Goal: Navigation & Orientation: Find specific page/section

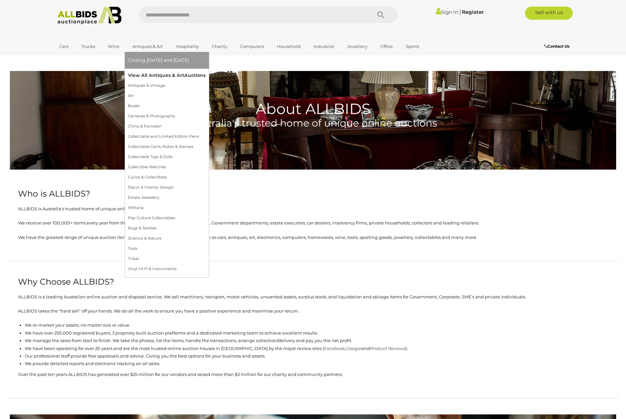
click at [166, 75] on link "View All Antiques & Art Auctions" at bounding box center [167, 75] width 78 height 10
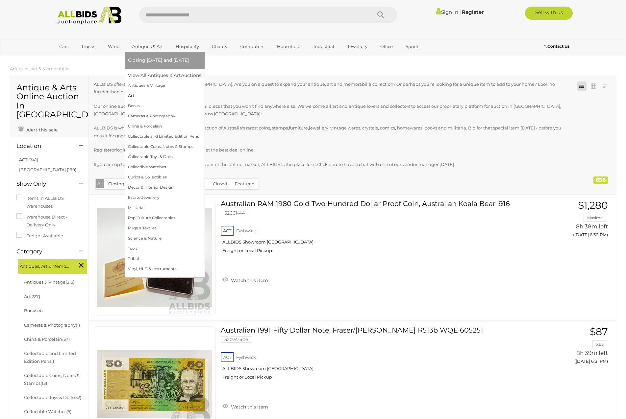
click at [134, 95] on link "Art" at bounding box center [164, 96] width 73 height 10
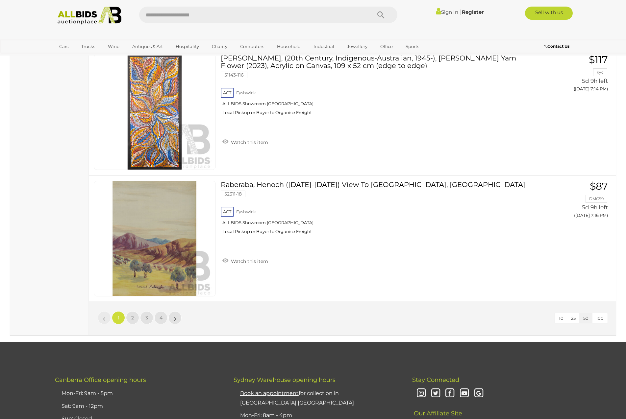
scroll to position [6159, 0]
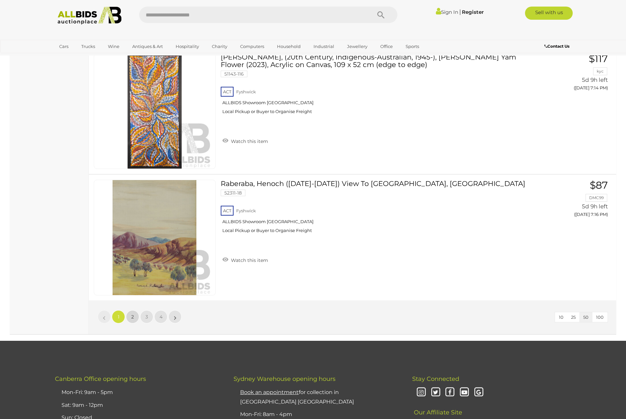
click at [131, 310] on link "2" at bounding box center [132, 316] width 13 height 13
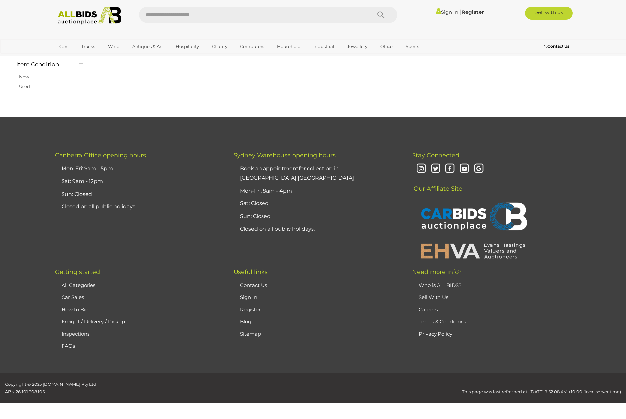
scroll to position [62, 0]
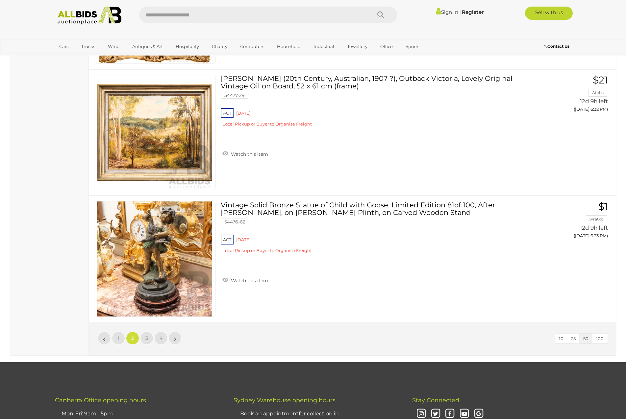
scroll to position [6138, 0]
click at [147, 339] on span "3" at bounding box center [146, 338] width 3 height 6
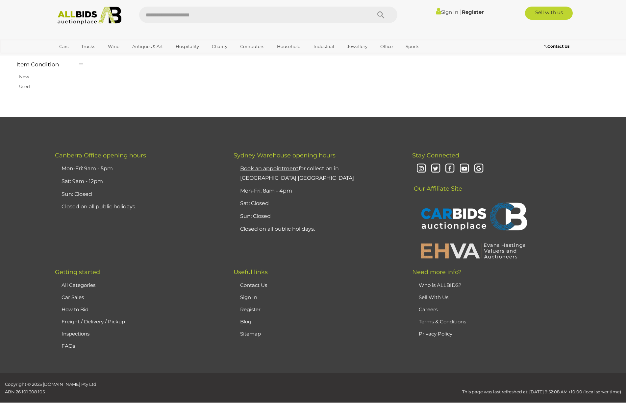
scroll to position [62, 0]
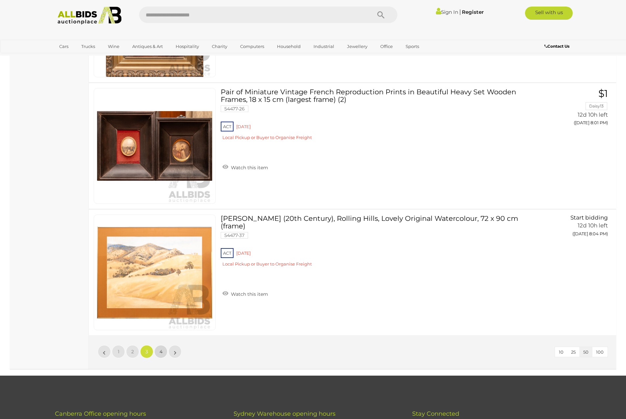
scroll to position [6124, 0]
click at [160, 351] on span "4" at bounding box center [161, 352] width 3 height 6
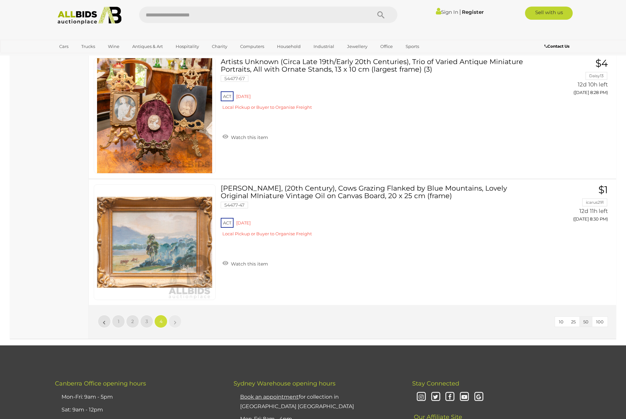
scroll to position [2230, 0]
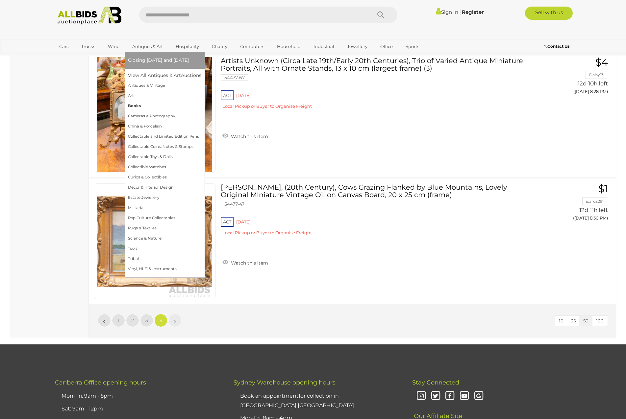
click at [135, 106] on link "Books" at bounding box center [164, 106] width 73 height 10
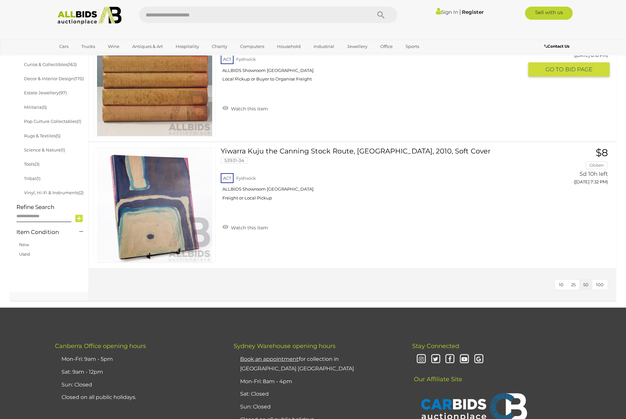
scroll to position [350, 0]
